Goal: Use online tool/utility: Utilize a website feature to perform a specific function

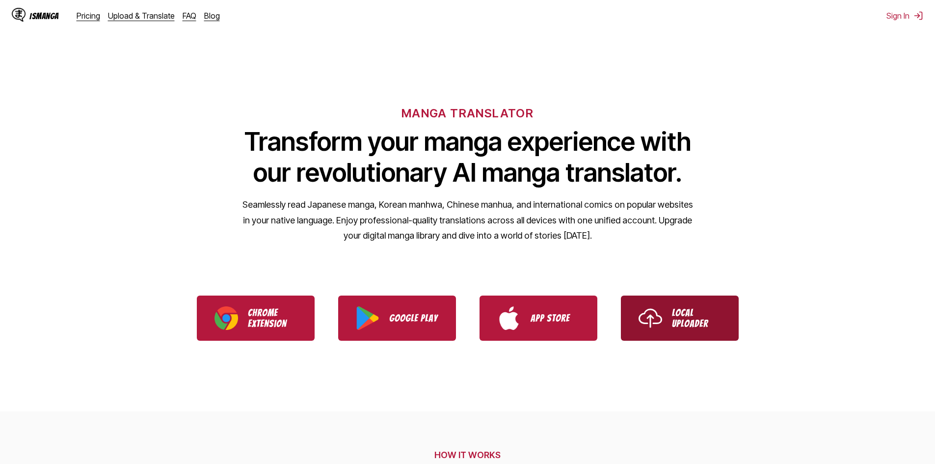
click at [666, 320] on link "Local Uploader" at bounding box center [680, 317] width 118 height 45
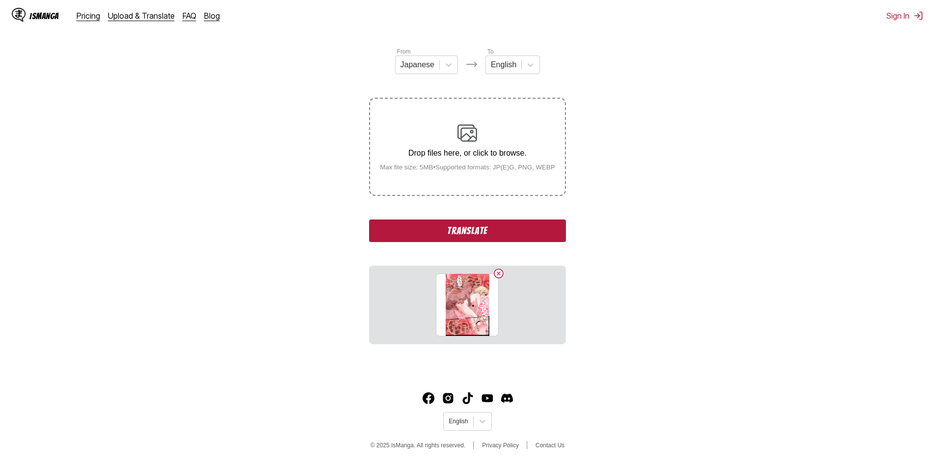
click at [409, 223] on button "Translate" at bounding box center [467, 230] width 196 height 23
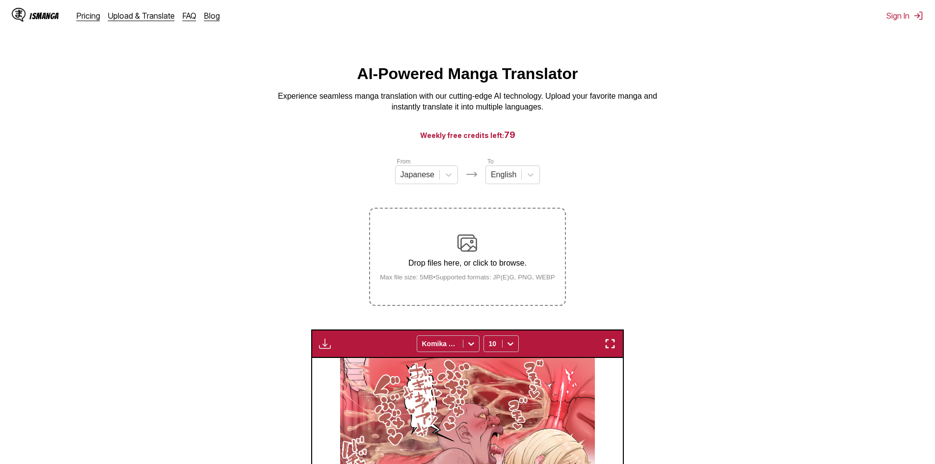
click at [262, 297] on section "From Japanese To English Drop files here, or click to browse. Max file size: 5M…" at bounding box center [467, 451] width 919 height 589
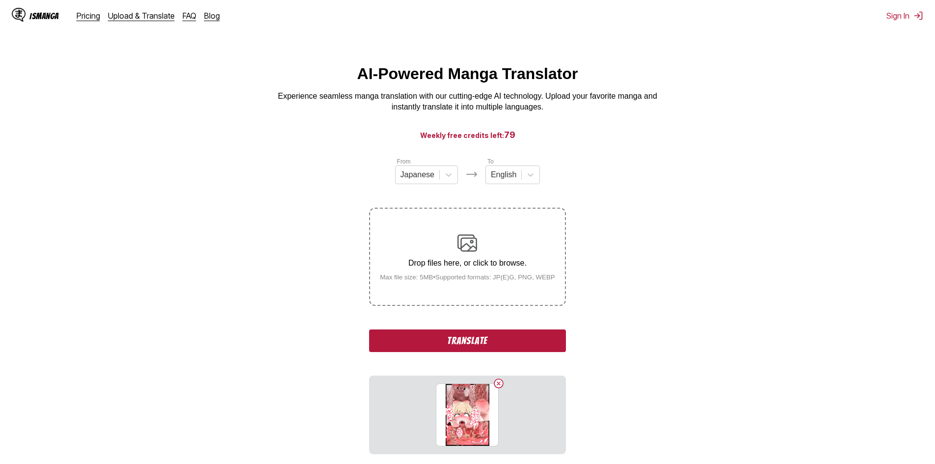
click at [476, 351] on button "Translate" at bounding box center [467, 340] width 196 height 23
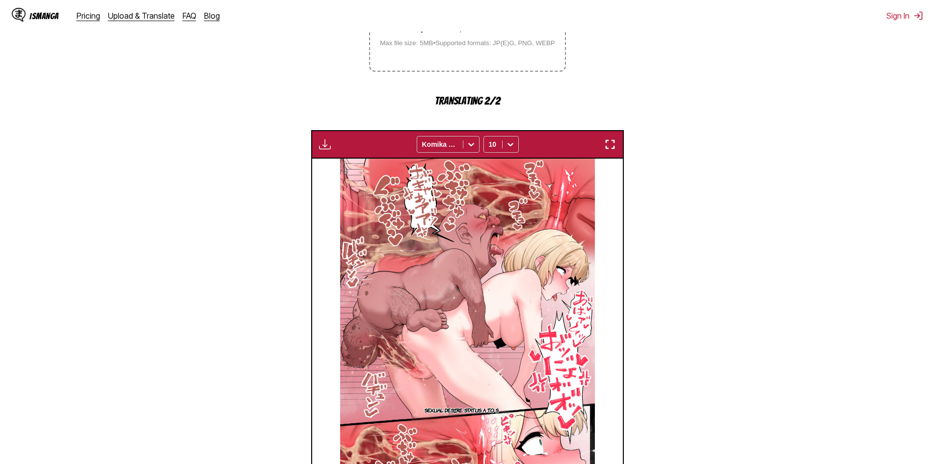
scroll to position [245, 0]
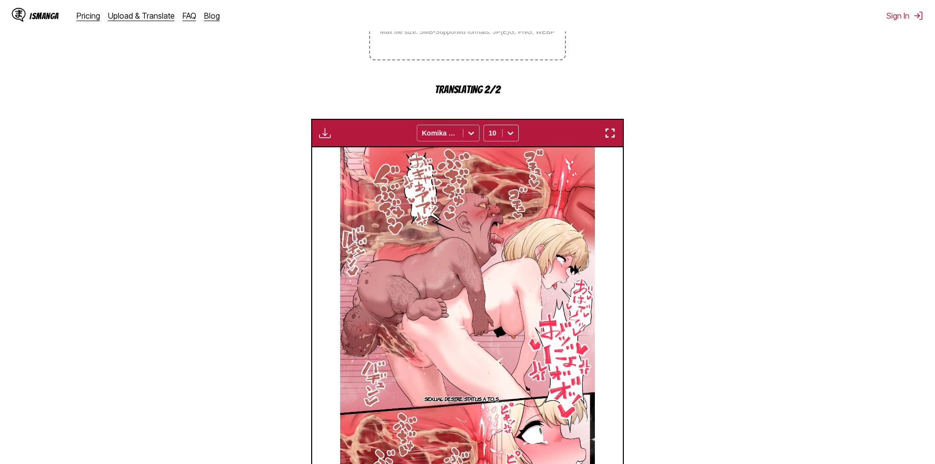
click at [465, 131] on div at bounding box center [471, 133] width 16 height 16
click at [516, 139] on div at bounding box center [510, 133] width 16 height 16
click at [747, 153] on section "From Japanese To English Drop files here, or click to browse. Max file size: 5M…" at bounding box center [467, 223] width 919 height 624
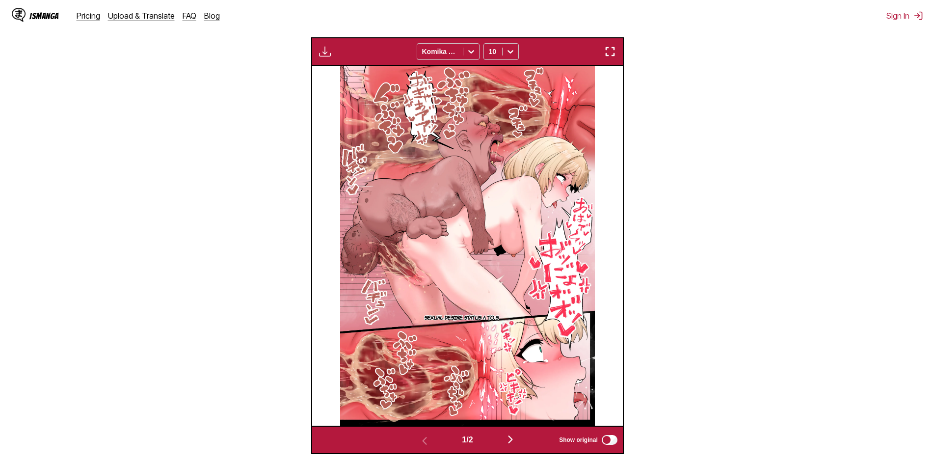
scroll to position [343, 0]
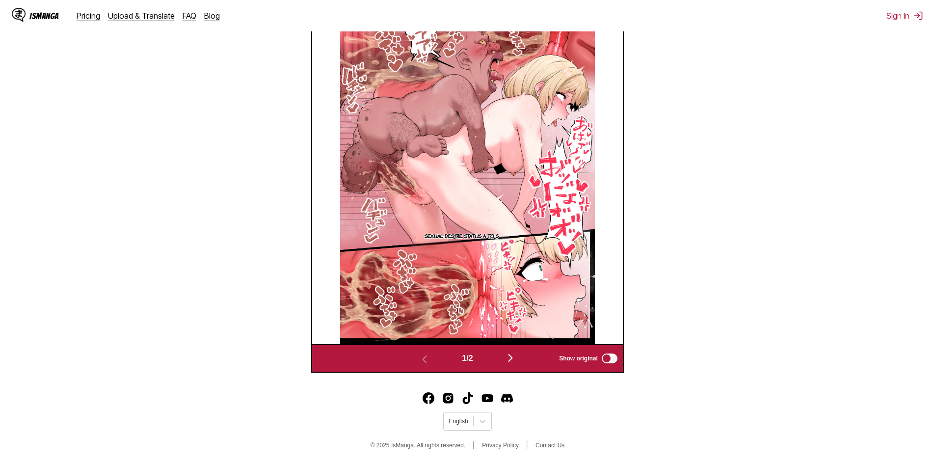
click at [516, 356] on img "button" at bounding box center [510, 358] width 12 height 12
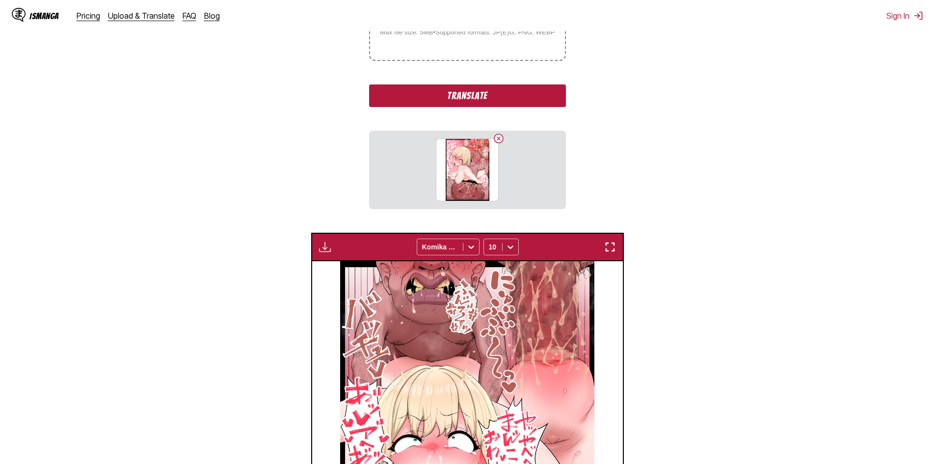
scroll to position [245, 0]
click at [482, 106] on button "Translate" at bounding box center [467, 95] width 196 height 23
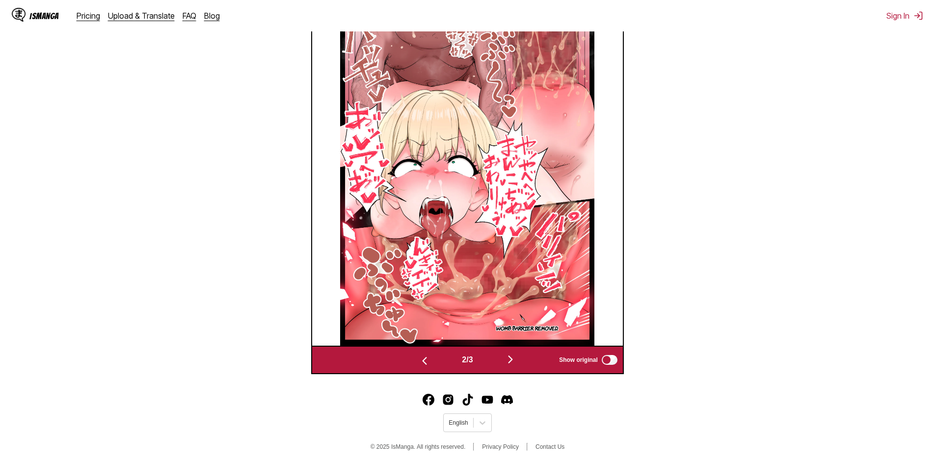
scroll to position [410, 0]
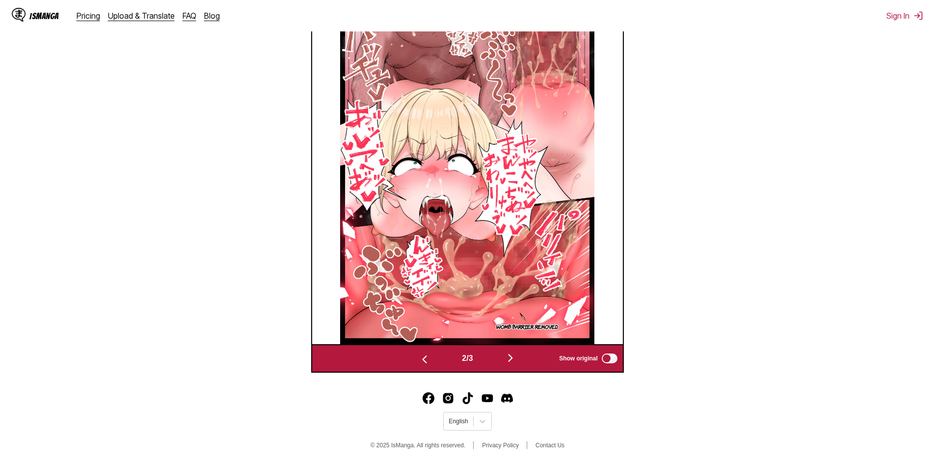
click at [512, 361] on img "button" at bounding box center [510, 358] width 12 height 12
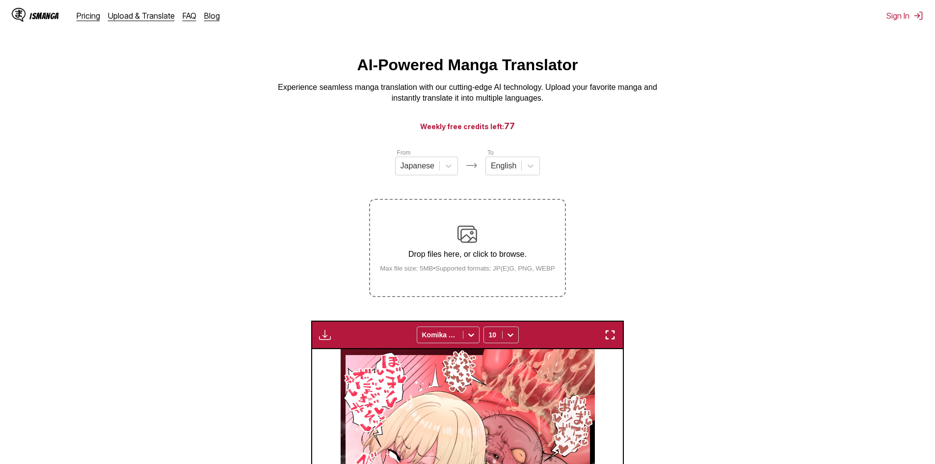
scroll to position [0, 0]
